Goal: Ask a question

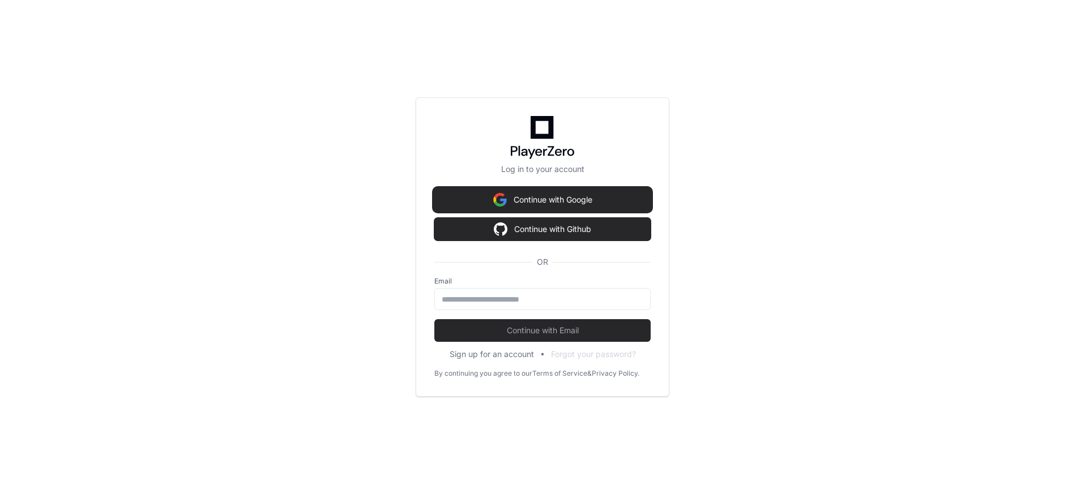
click at [486, 191] on button "Continue with Google" at bounding box center [542, 200] width 216 height 23
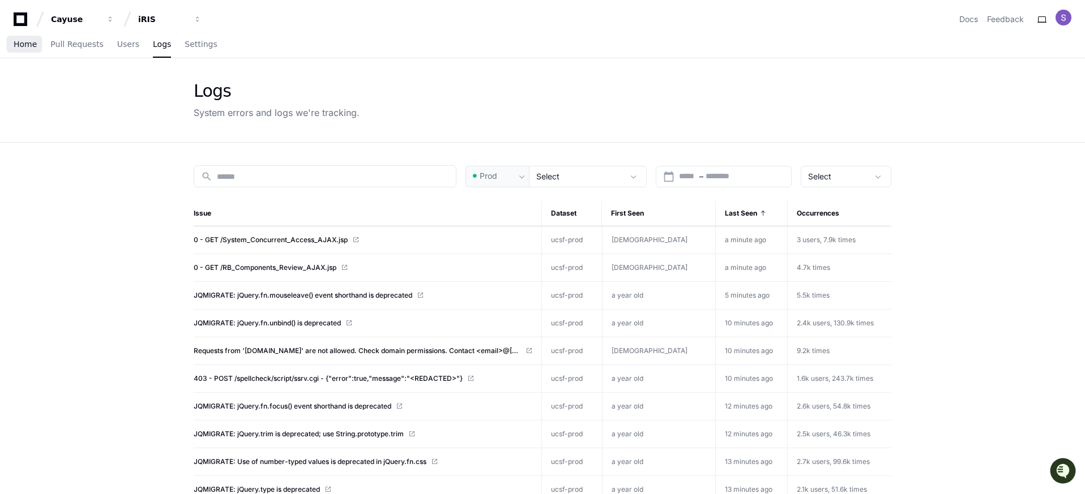
click at [26, 44] on span "Home" at bounding box center [25, 44] width 23 height 7
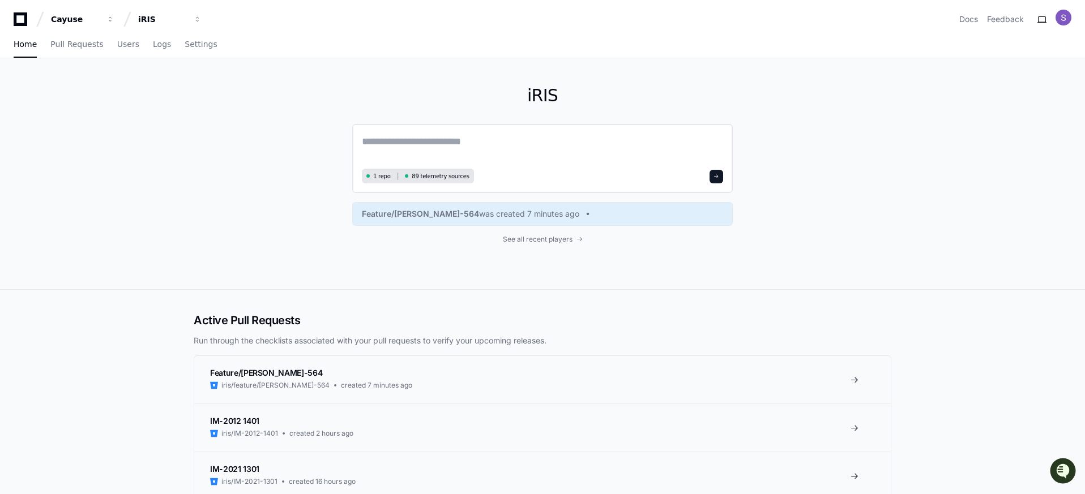
click at [410, 151] on textarea at bounding box center [542, 150] width 361 height 32
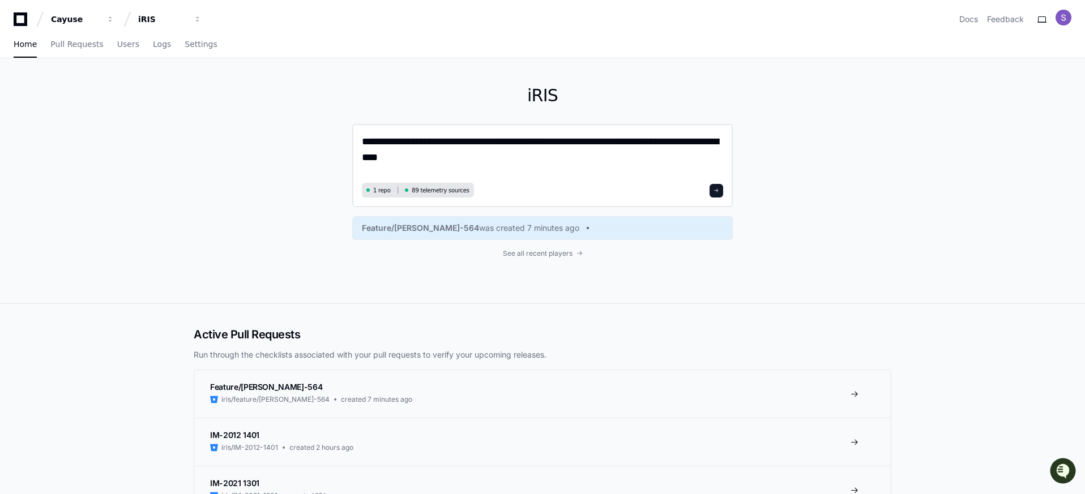
type textarea "**********"
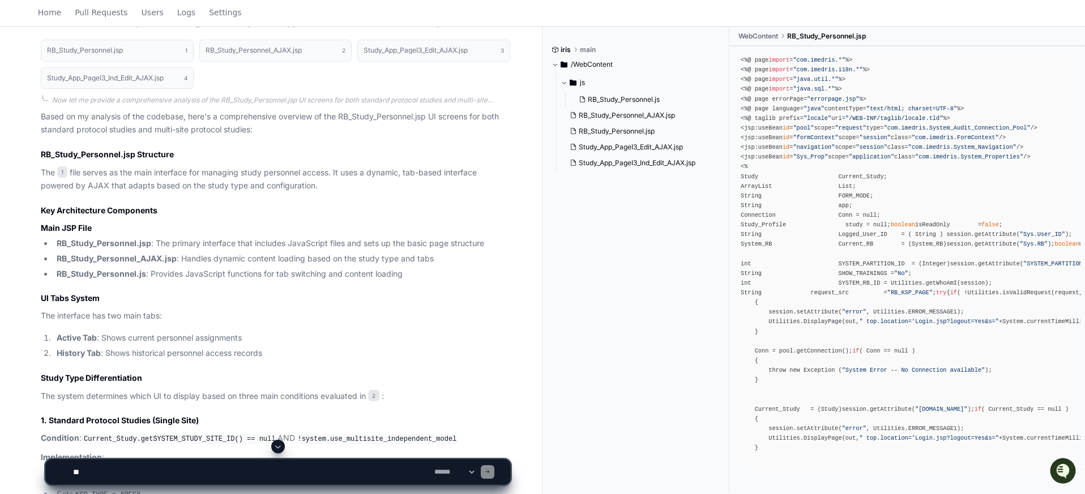
scroll to position [626, 0]
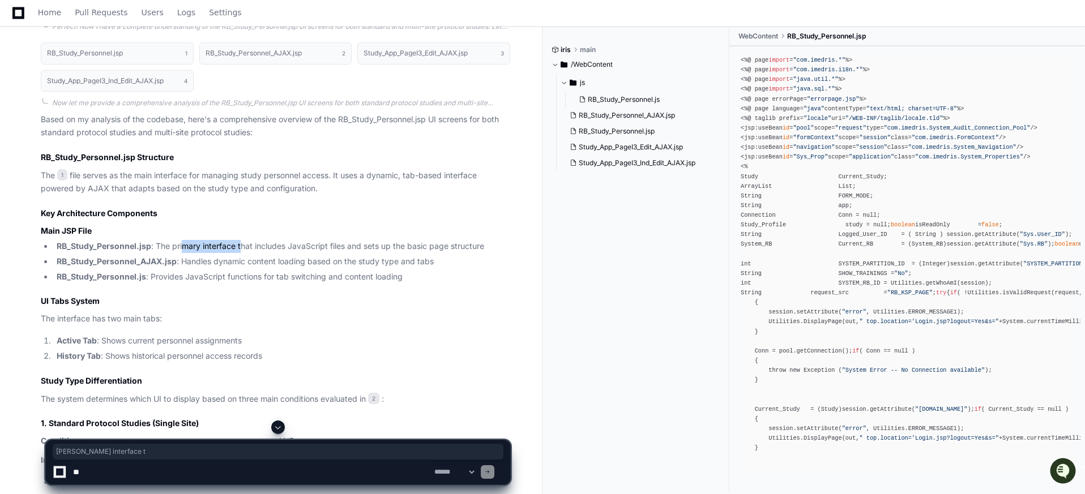
drag, startPoint x: 185, startPoint y: 249, endPoint x: 240, endPoint y: 245, distance: 55.1
click at [240, 245] on li "RB_Study_Personnel.jsp : The primary interface that includes JavaScript files a…" at bounding box center [281, 246] width 457 height 13
click at [331, 248] on li "RB_Study_Personnel.jsp : The primary interface that includes JavaScript files a…" at bounding box center [281, 246] width 457 height 13
drag, startPoint x: 356, startPoint y: 242, endPoint x: 480, endPoint y: 247, distance: 123.6
click at [480, 247] on li "RB_Study_Personnel.jsp : The primary interface that includes JavaScript files a…" at bounding box center [281, 246] width 457 height 13
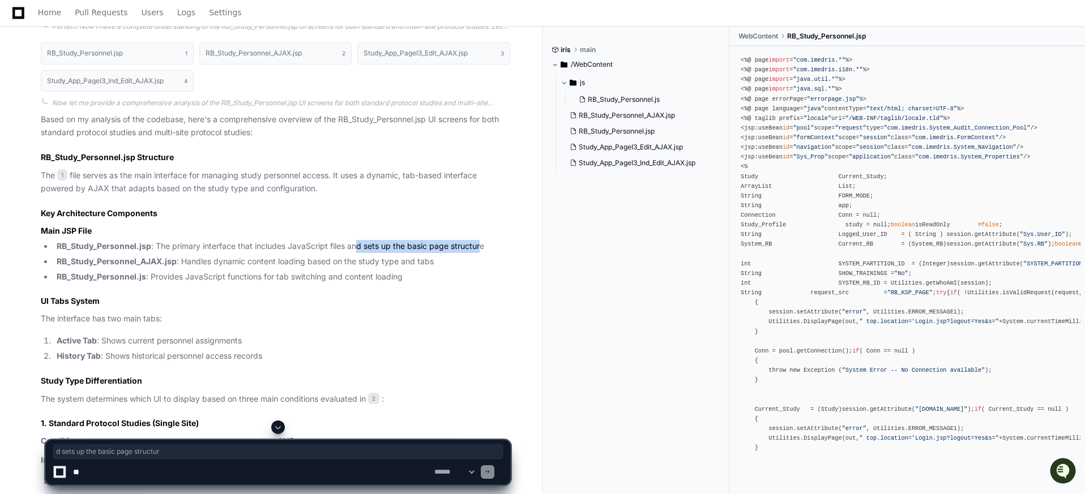
click at [391, 250] on li "RB_Study_Personnel.jsp : The primary interface that includes JavaScript files a…" at bounding box center [281, 246] width 457 height 13
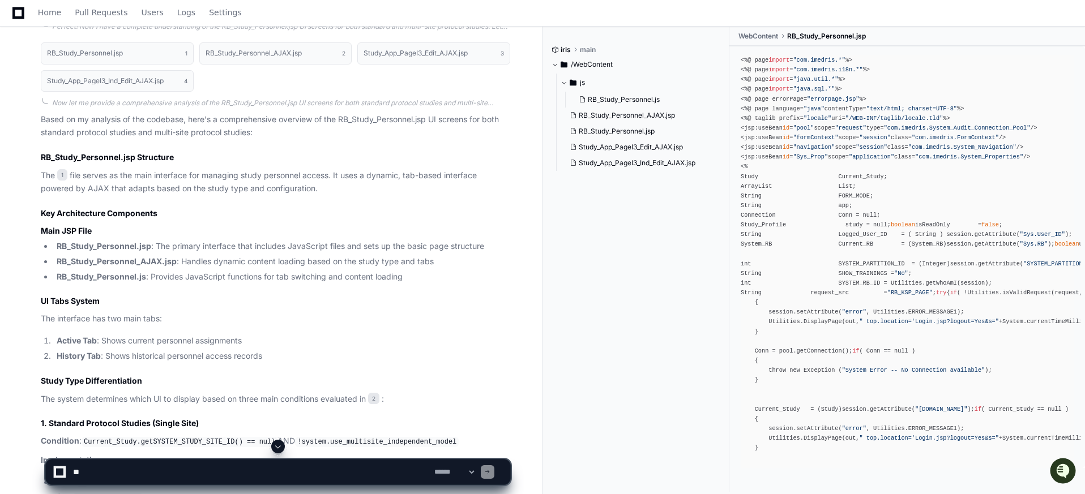
click at [110, 261] on strong "RB_Study_Personnel_AJAX.jsp" at bounding box center [117, 262] width 120 height 10
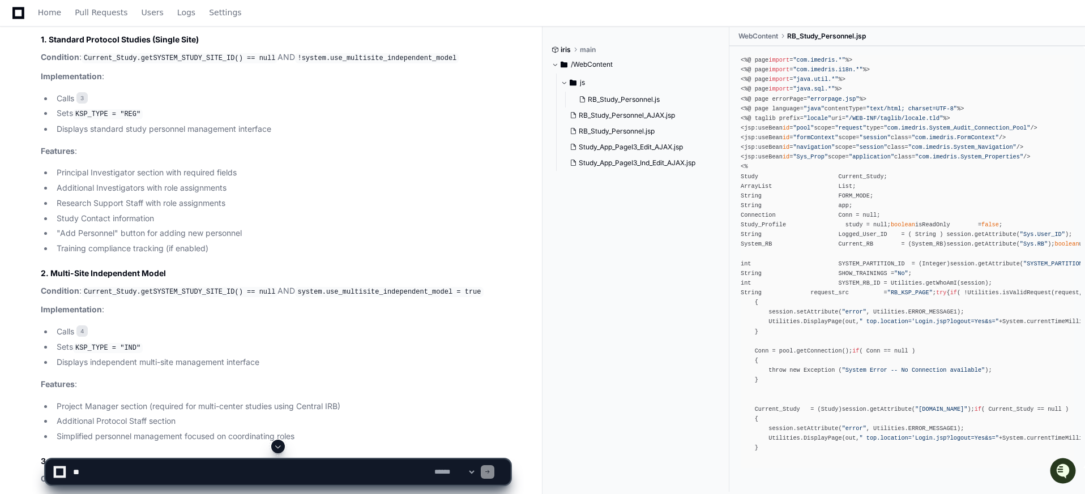
scroll to position [1034, 0]
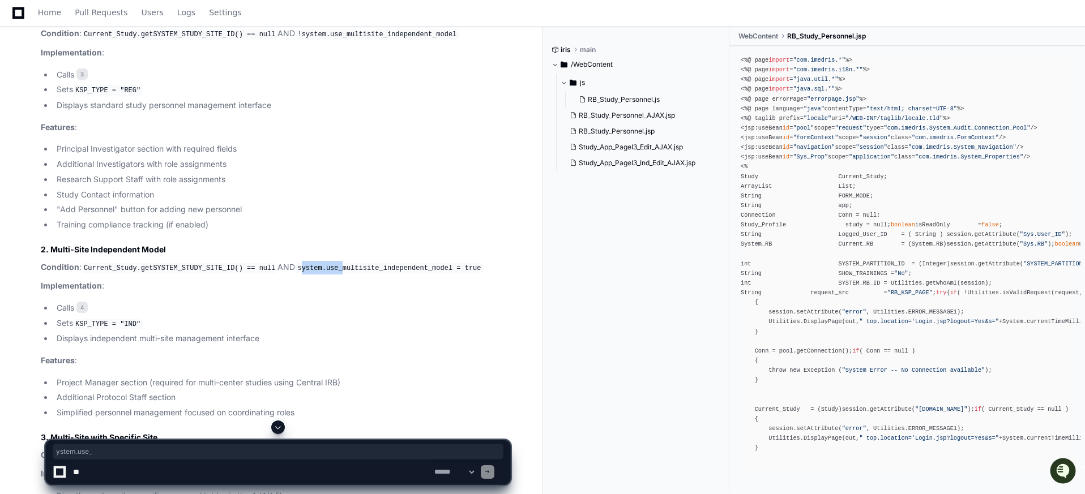
drag, startPoint x: 306, startPoint y: 268, endPoint x: 348, endPoint y: 268, distance: 41.3
click at [348, 268] on code "system.use_multisite_independent_model = true" at bounding box center [389, 268] width 188 height 10
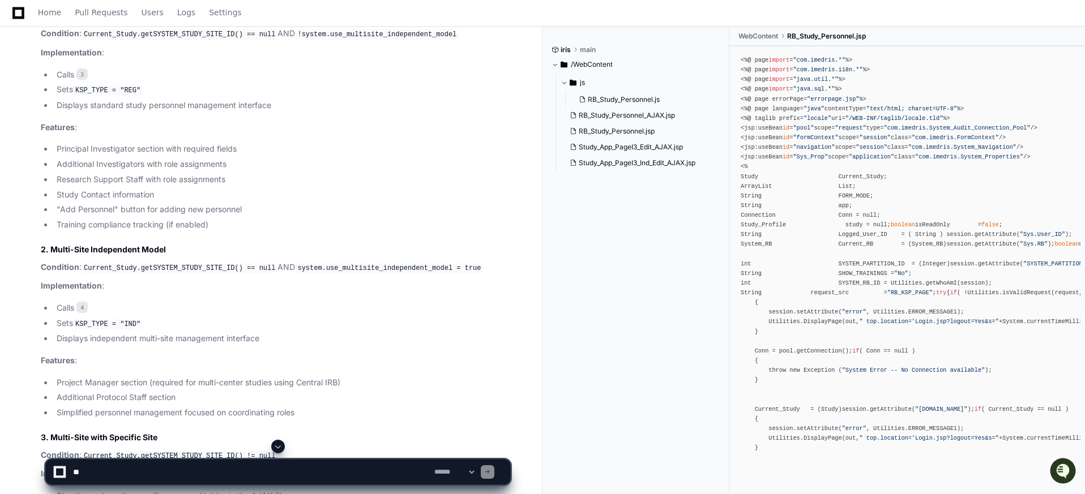
click at [359, 270] on code "system.use_multisite_independent_model = true" at bounding box center [389, 268] width 188 height 10
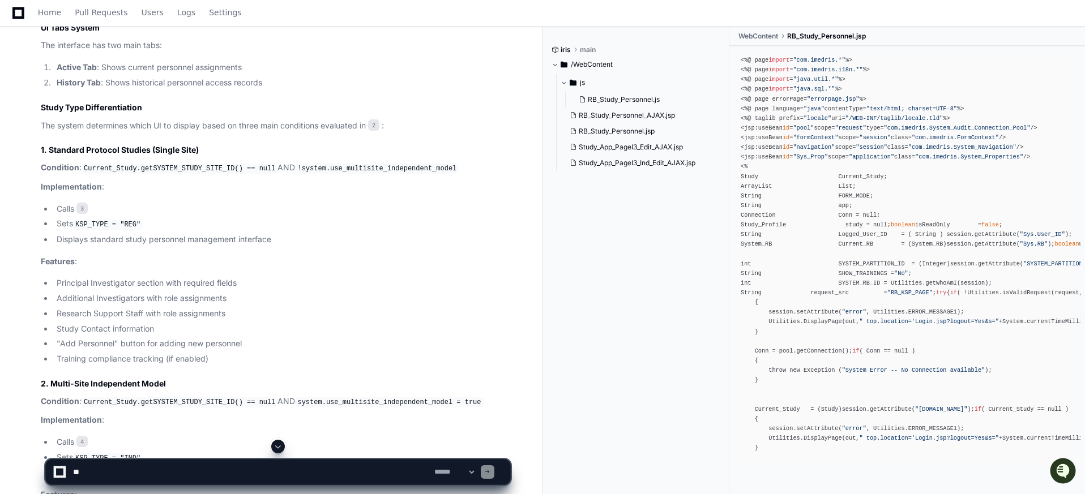
scroll to position [898, 0]
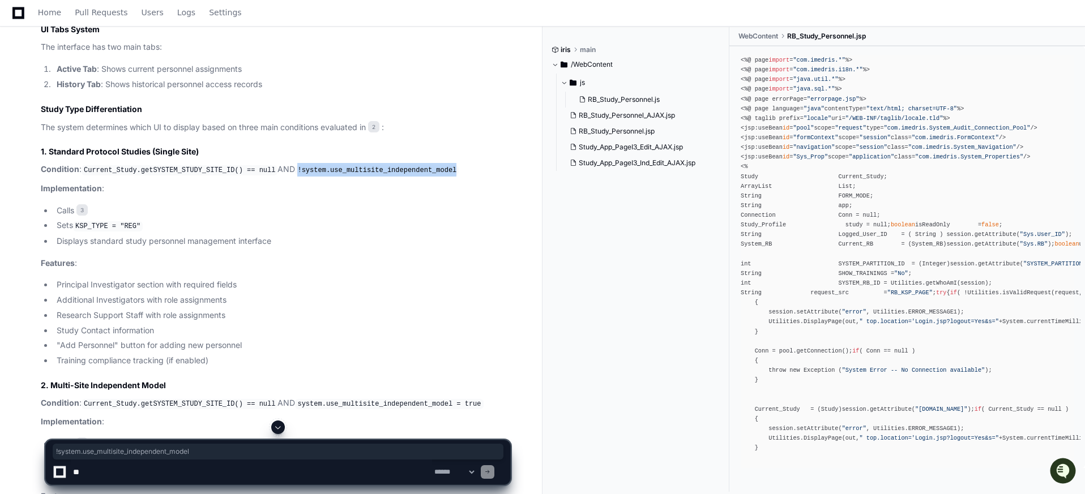
drag, startPoint x: 302, startPoint y: 169, endPoint x: 467, endPoint y: 173, distance: 164.3
click at [467, 173] on p "Condition : Current_Study.getSYSTEM_STUDY_SITE_ID() == null AND !system.use_mul…" at bounding box center [276, 170] width 470 height 14
copy code "!system.use_multisite_independent_model"
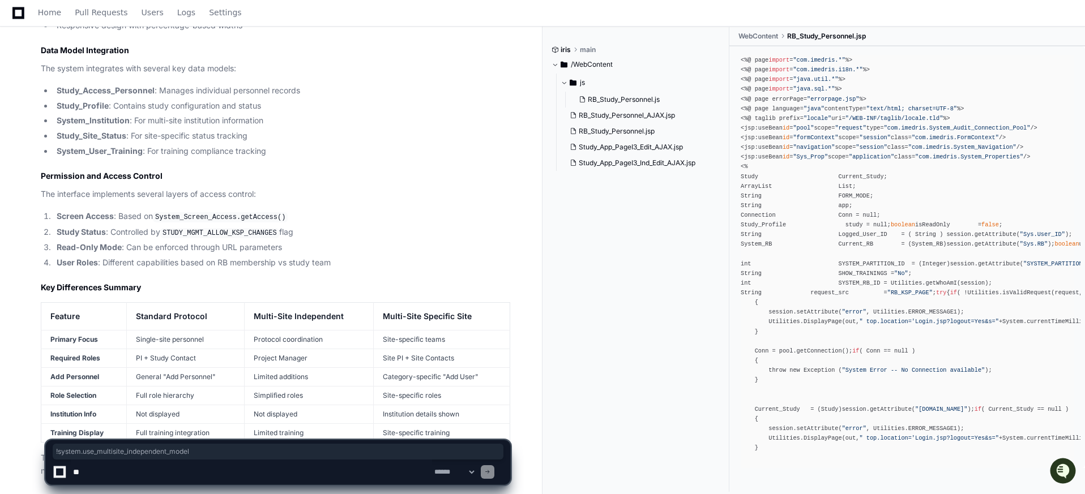
scroll to position [1918, 0]
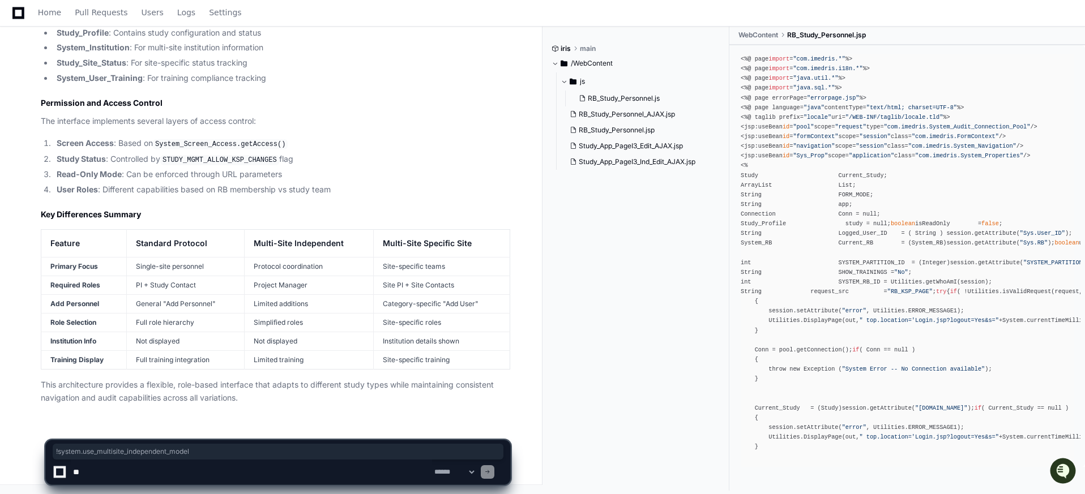
click at [216, 475] on textarea at bounding box center [251, 472] width 361 height 25
paste textarea "**********"
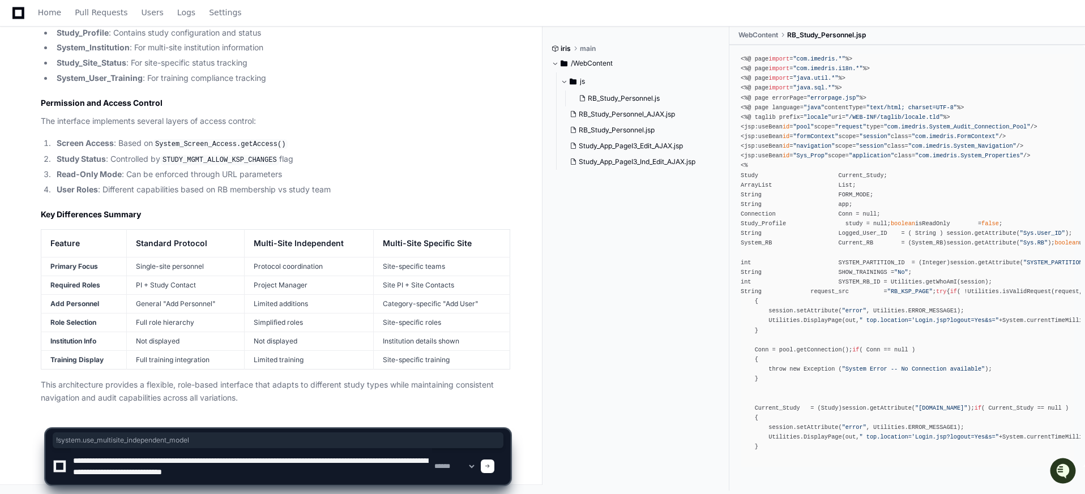
type textarea "**********"
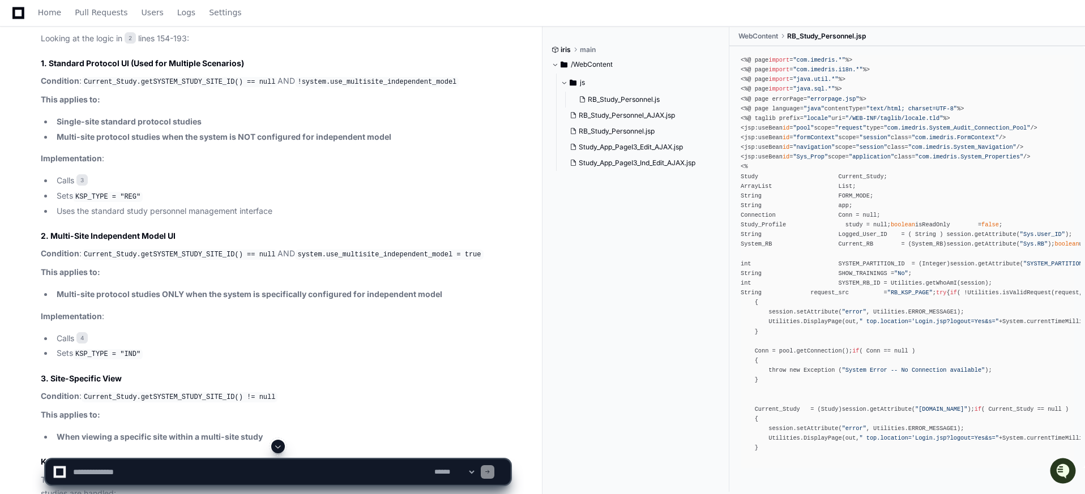
scroll to position [2634, 0]
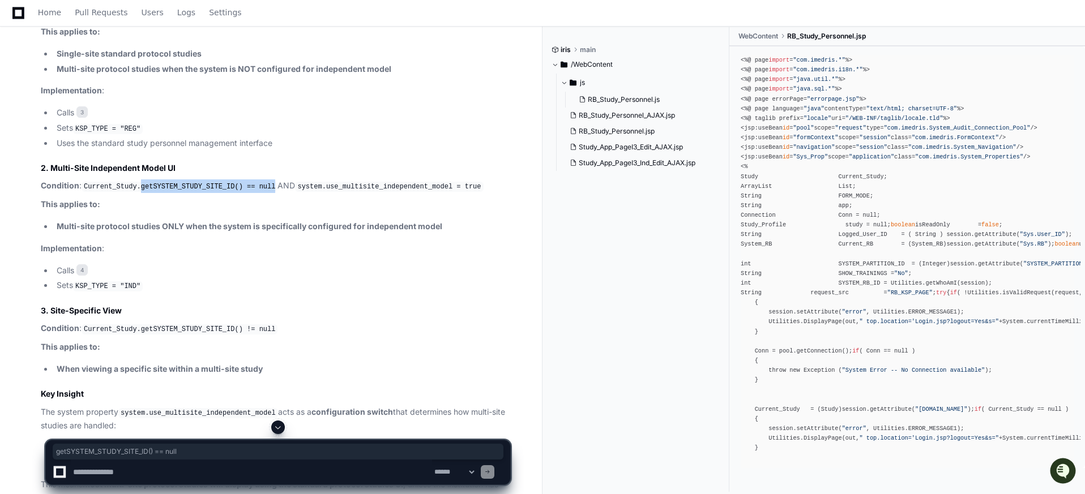
drag, startPoint x: 142, startPoint y: 187, endPoint x: 275, endPoint y: 186, distance: 133.7
click at [275, 186] on code "Current_Study.getSYSTEM_STUDY_SITE_ID() == null" at bounding box center [180, 187] width 196 height 10
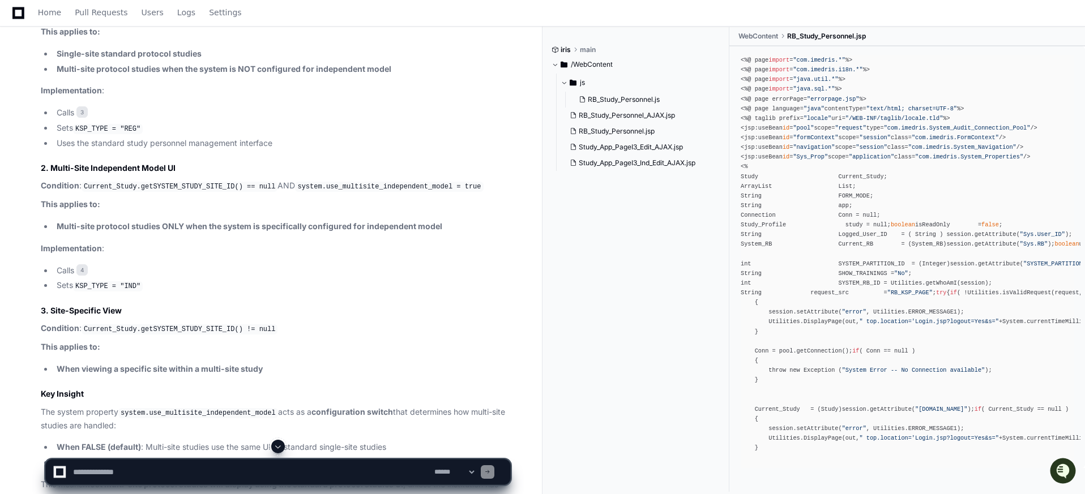
click at [167, 230] on strong "Multi-site protocol studies ONLY when the system is specifically configured for…" at bounding box center [250, 226] width 386 height 10
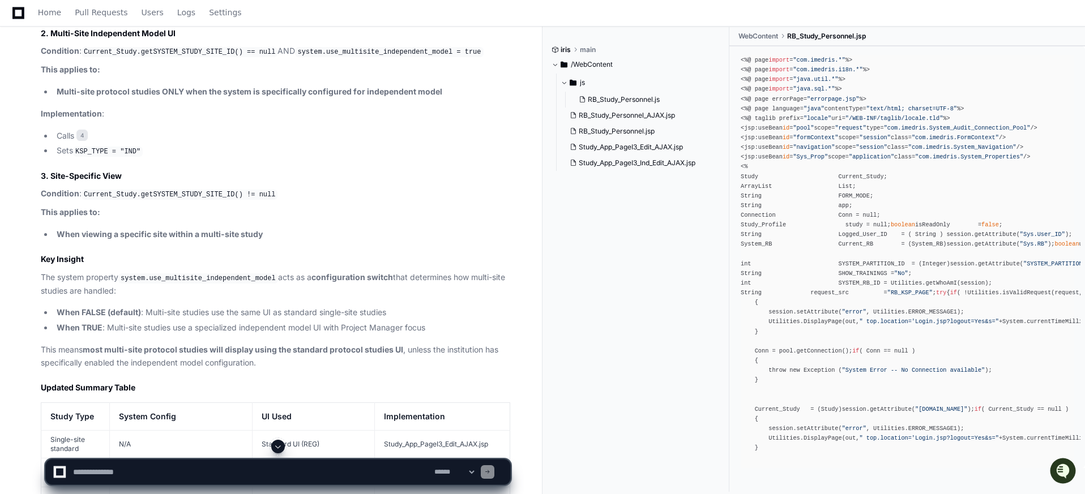
scroll to position [2770, 0]
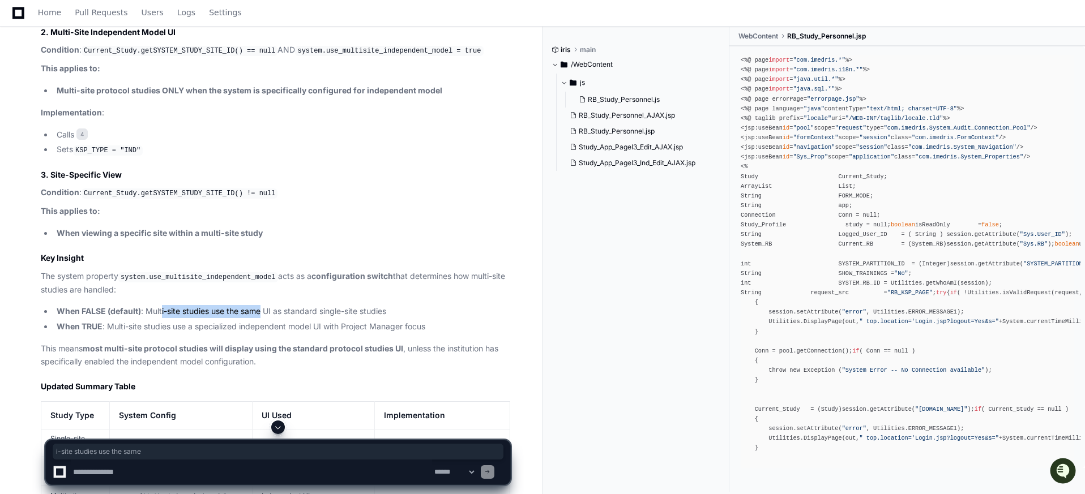
drag, startPoint x: 163, startPoint y: 314, endPoint x: 263, endPoint y: 310, distance: 100.3
click at [263, 310] on li "When FALSE (default) : Multi-site studies use the same UI as standard single-si…" at bounding box center [281, 311] width 457 height 13
click at [336, 310] on li "When FALSE (default) : Multi-site studies use the same UI as standard single-si…" at bounding box center [281, 311] width 457 height 13
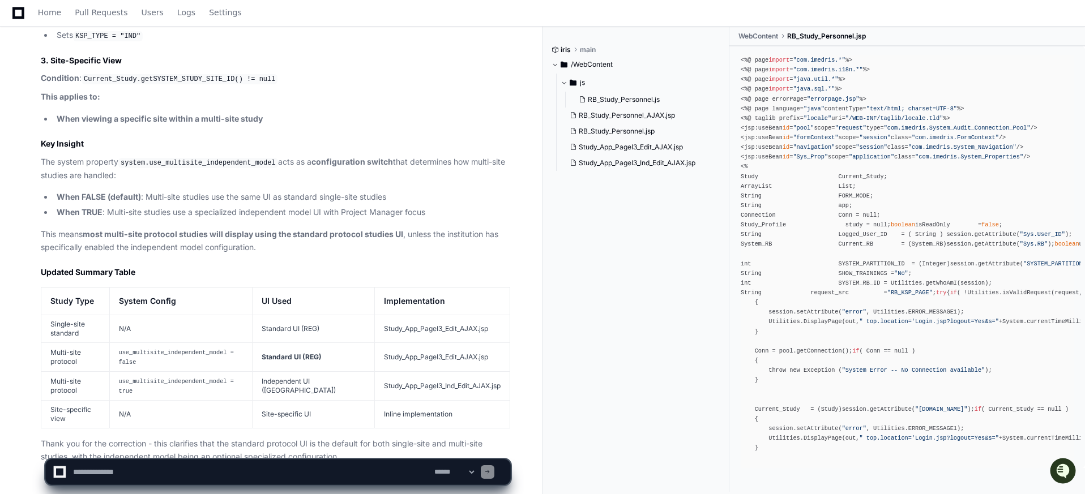
scroll to position [2906, 0]
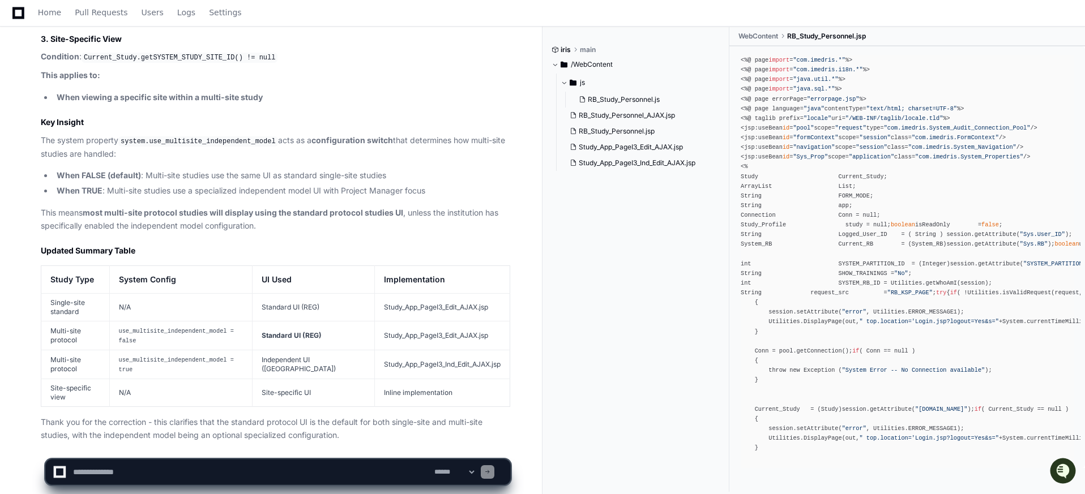
click at [234, 328] on code "use_multisite_independent_model = false" at bounding box center [176, 336] width 115 height 16
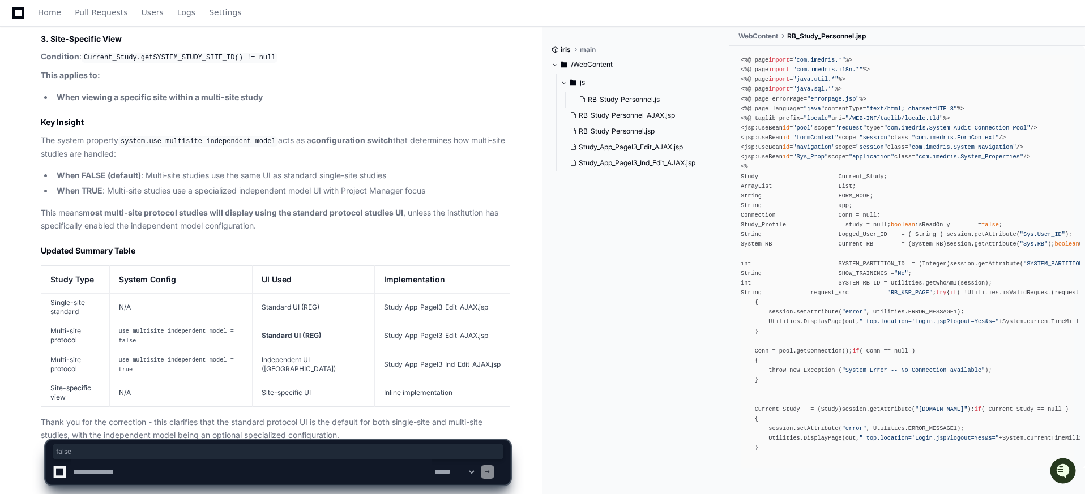
click at [322, 331] on strong "Standard UI (REG)" at bounding box center [292, 335] width 60 height 8
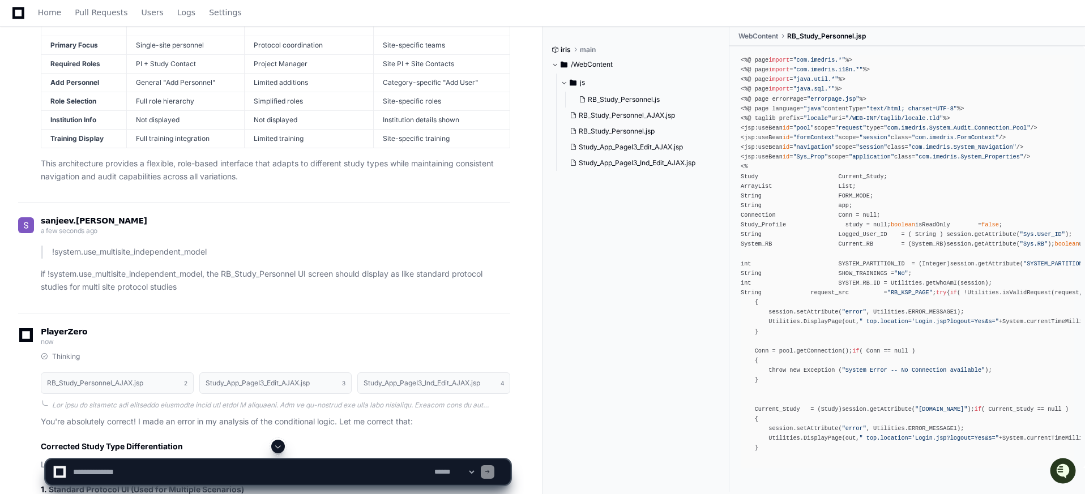
scroll to position [2226, 0]
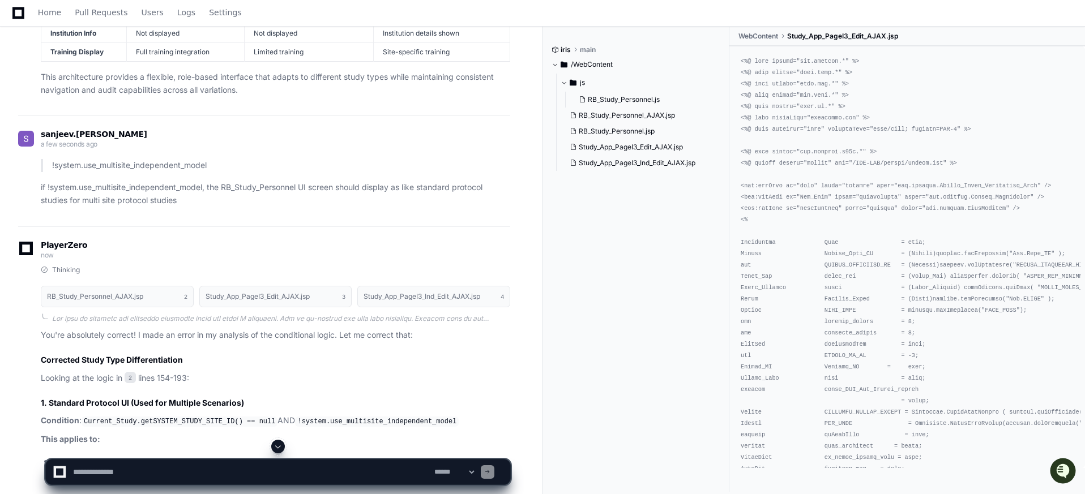
click at [88, 185] on p "if !system.use_multisite_independent_model, the RB_Study_Personnel UI screen sh…" at bounding box center [276, 194] width 470 height 26
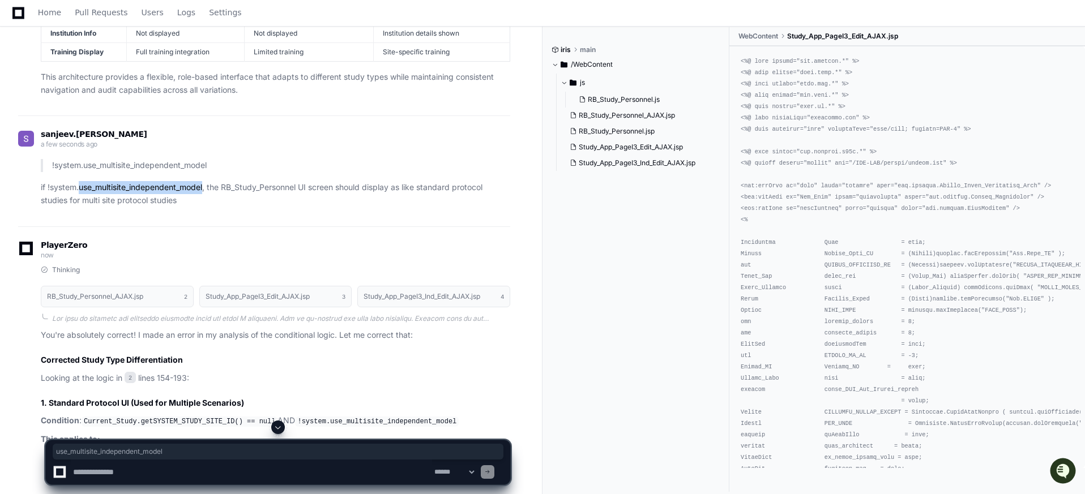
copy p "use_multisite_independent_model"
click at [150, 471] on textarea at bounding box center [251, 472] width 361 height 25
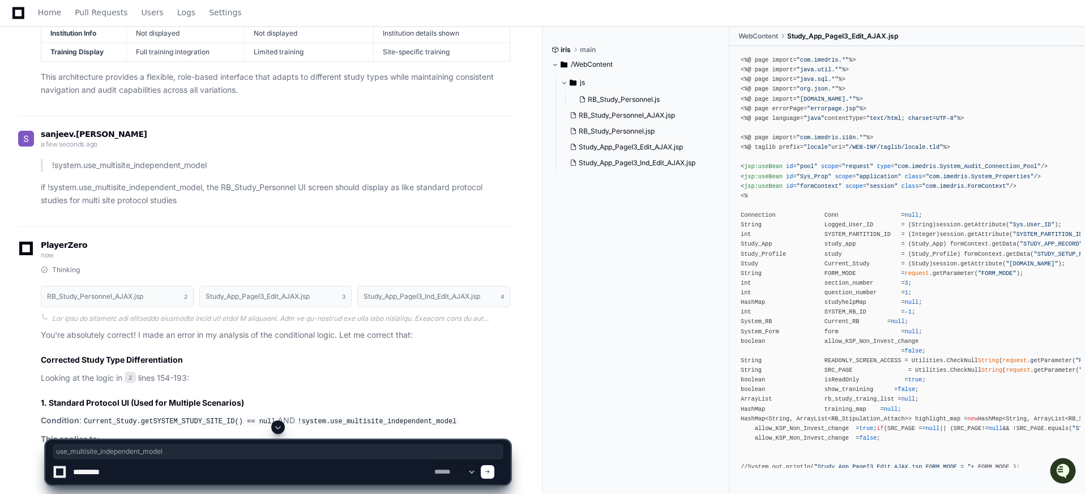
paste textarea "**********"
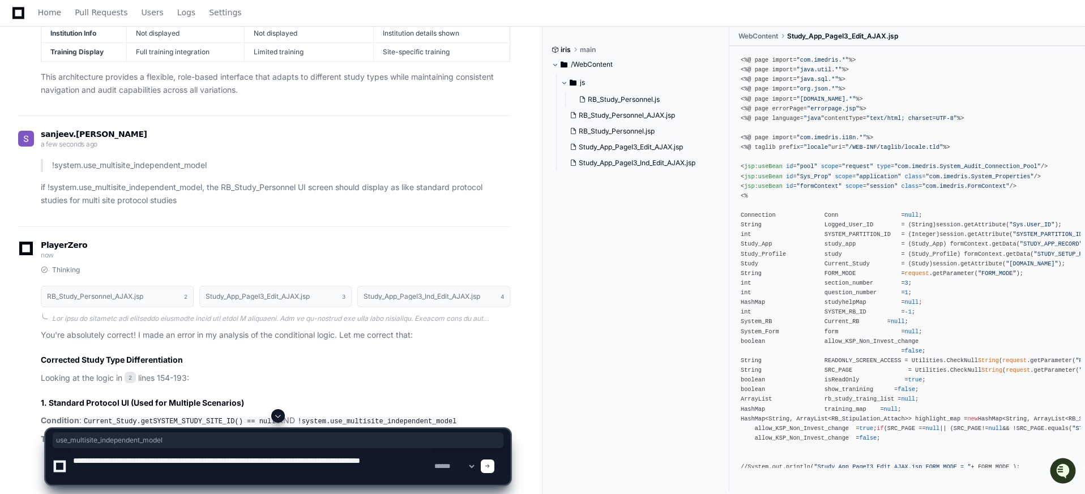
click at [263, 460] on textarea at bounding box center [251, 467] width 361 height 36
paste textarea "**********"
click at [266, 471] on textarea at bounding box center [251, 467] width 361 height 36
type textarea "**********"
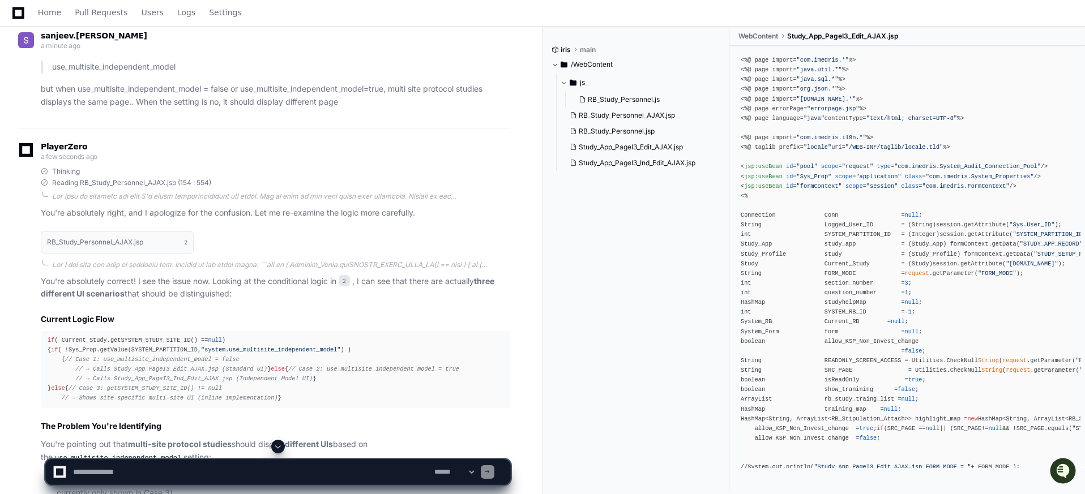
scroll to position [3355, 0]
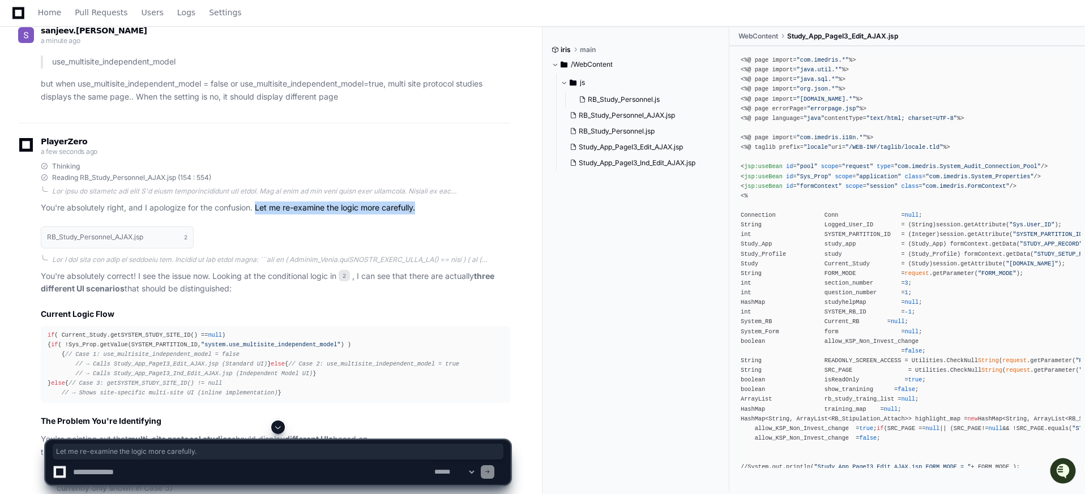
drag, startPoint x: 259, startPoint y: 171, endPoint x: 419, endPoint y: 169, distance: 160.3
click at [419, 202] on p "You're absolutely right, and I apologize for the confusion. Let me re-examine t…" at bounding box center [276, 208] width 470 height 13
click at [428, 202] on p "You're absolutely right, and I apologize for the confusion. Let me re-examine t…" at bounding box center [276, 208] width 470 height 13
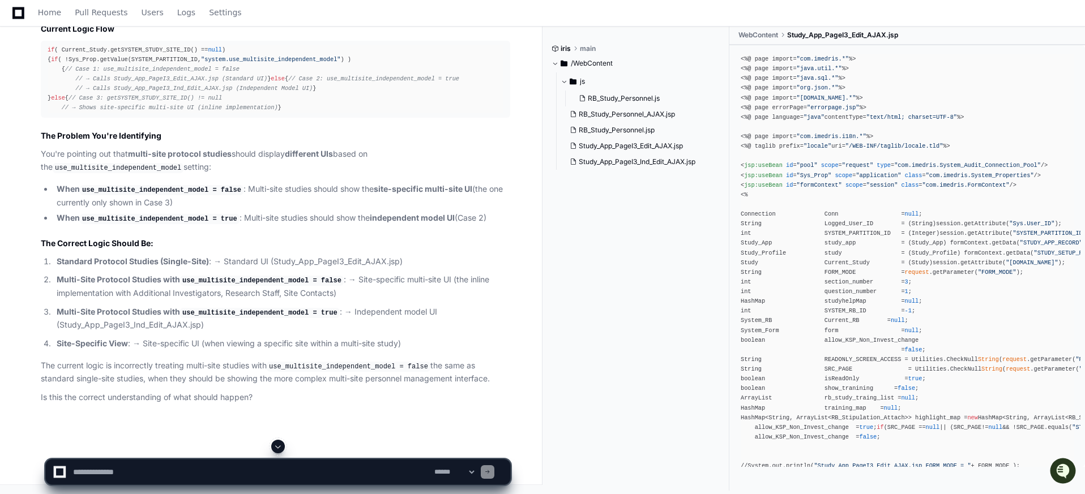
scroll to position [3709, 0]
click at [111, 190] on code "use_multisite_independent_model = false" at bounding box center [162, 190] width 164 height 10
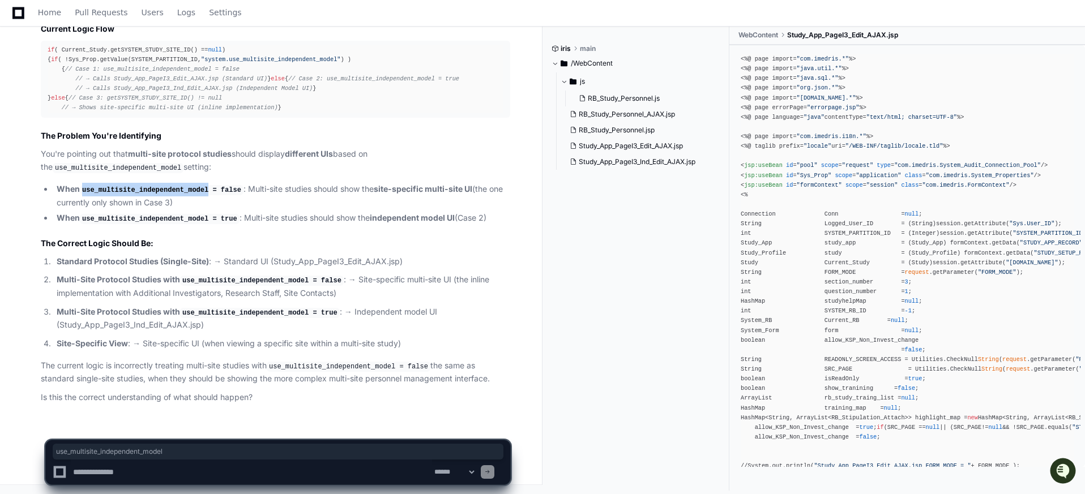
click at [111, 190] on code "use_multisite_independent_model = false" at bounding box center [162, 190] width 164 height 10
copy code "use_multisite_independent_model"
click at [168, 471] on textarea at bounding box center [251, 472] width 361 height 25
paste textarea "**********"
click at [258, 472] on textarea at bounding box center [251, 472] width 361 height 25
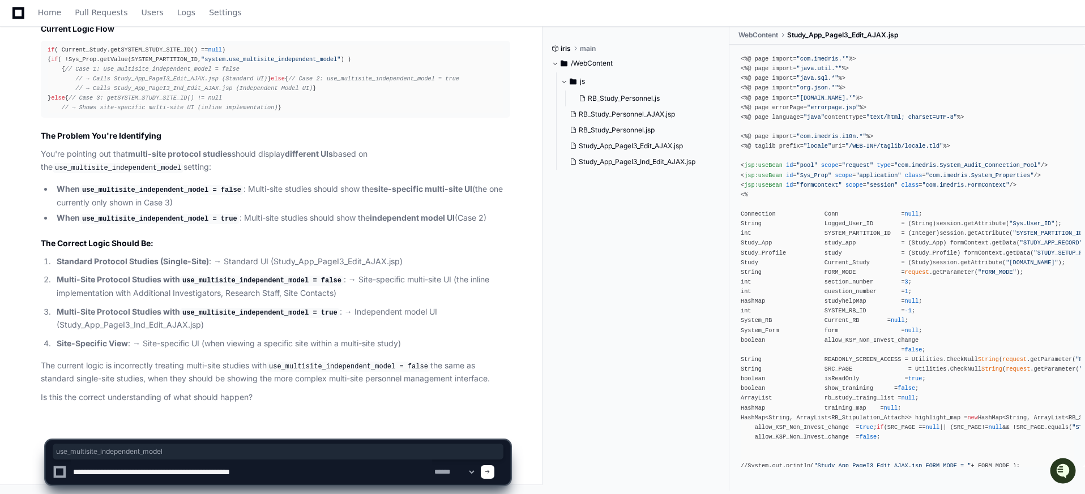
paste textarea "**********"
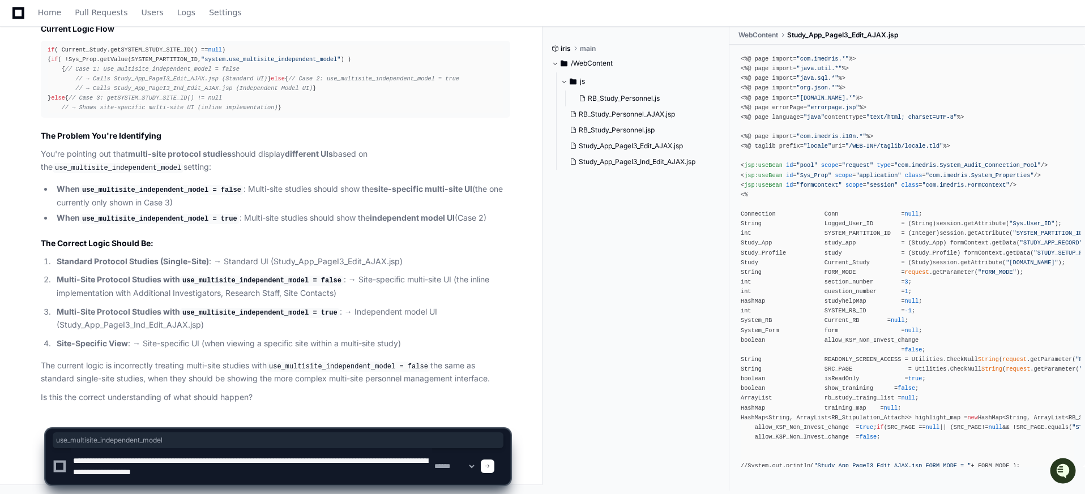
scroll to position [3, 0]
type textarea "**********"
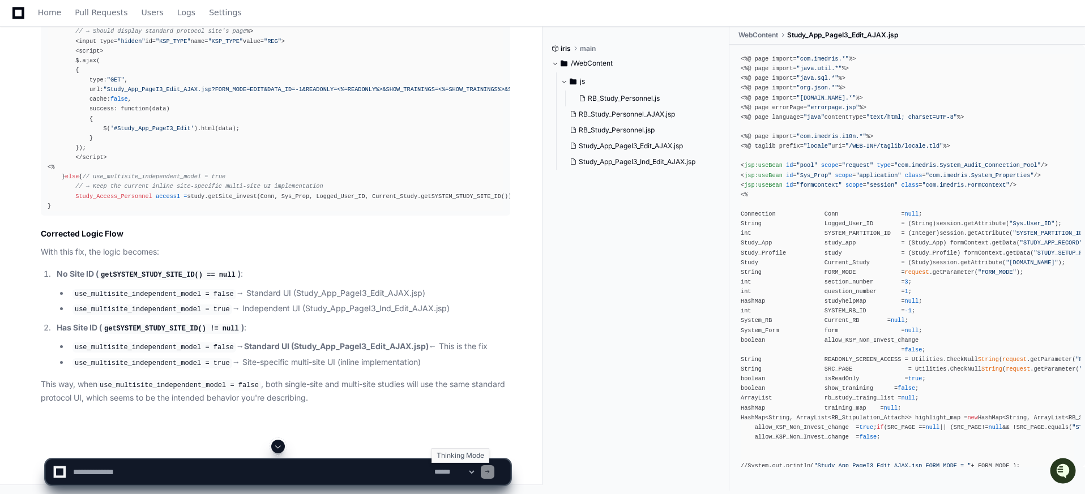
scroll to position [4443, 0]
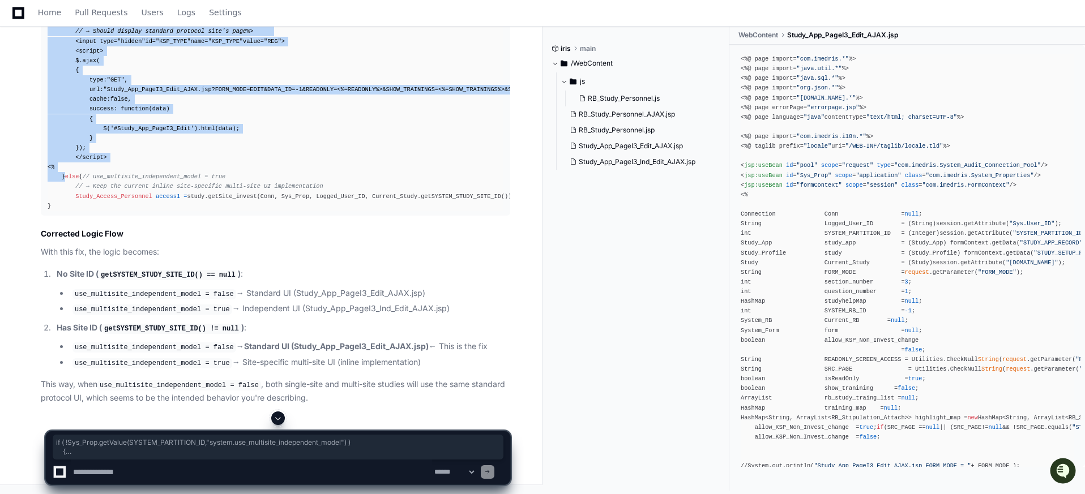
drag, startPoint x: 61, startPoint y: 80, endPoint x: 93, endPoint y: 265, distance: 187.5
click at [93, 211] on div "else { // Current_Study.getSYSTEM_STUDY_SITE_ID() != null if ( !Sys_Prop.getVal…" at bounding box center [276, 105] width 456 height 214
copy div "if ( !Sys_Prop.getValue(SYSTEM_PARTITION_ID, "system.use_multisite_independent_…"
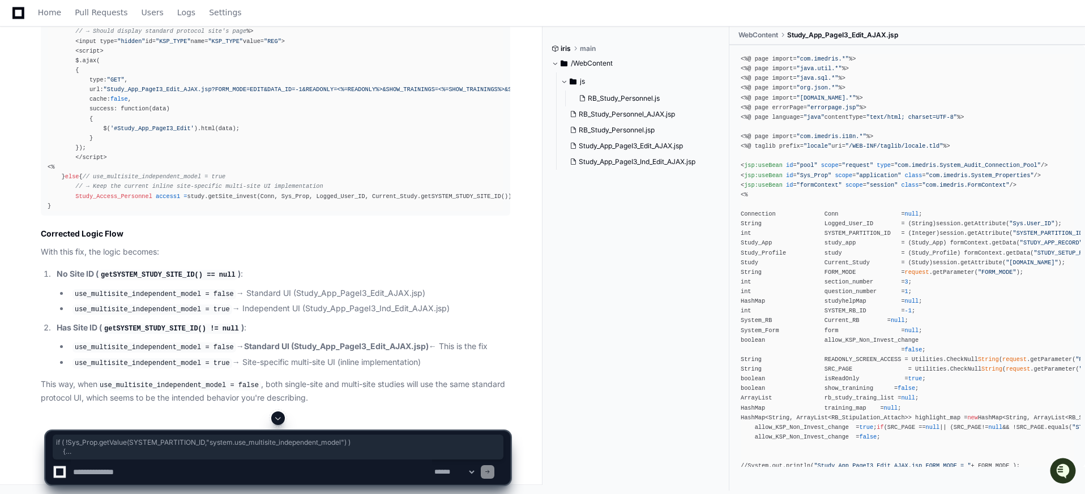
click at [180, 180] on span "// use_multisite_independent_model = true" at bounding box center [154, 176] width 143 height 7
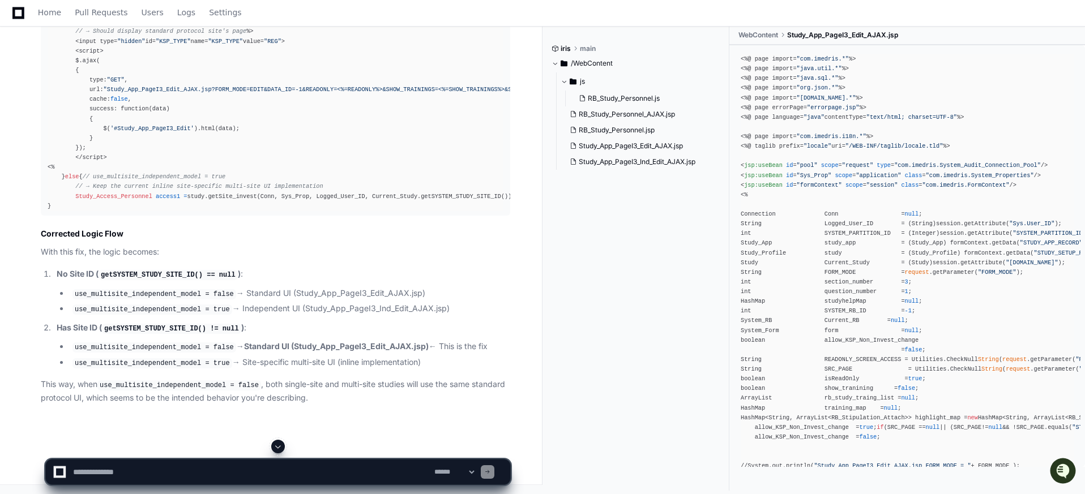
scroll to position [4375, 0]
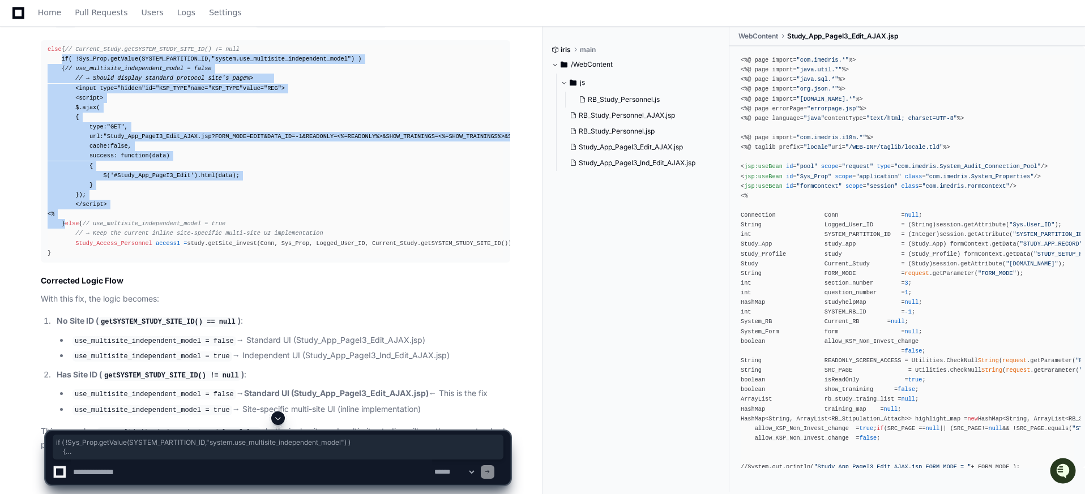
drag, startPoint x: 61, startPoint y: 147, endPoint x: 86, endPoint y: 335, distance: 189.2
click at [86, 258] on div "else { // Current_Study.getSYSTEM_STUDY_SITE_ID() != null if ( !Sys_Prop.getVal…" at bounding box center [276, 152] width 456 height 214
copy div "if ( !Sys_Prop.getValue(SYSTEM_PARTITION_ID, "system.use_multisite_independent_…"
